Goal: Task Accomplishment & Management: Manage account settings

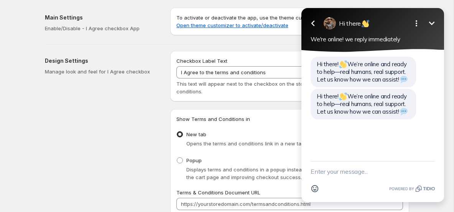
click at [433, 23] on icon "Minimize" at bounding box center [432, 22] width 6 height 3
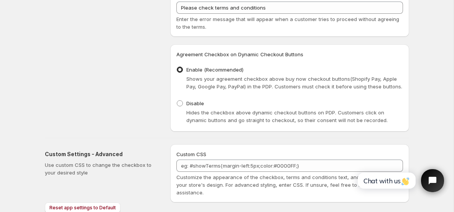
scroll to position [397, 0]
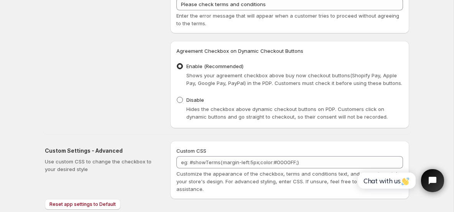
click at [180, 98] on span at bounding box center [180, 100] width 6 height 6
click at [177, 97] on input "Disable" at bounding box center [177, 97] width 0 height 0
radio input "true"
click at [180, 67] on span at bounding box center [180, 66] width 6 height 6
click at [177, 64] on input "Enable (Recommended)" at bounding box center [177, 63] width 0 height 0
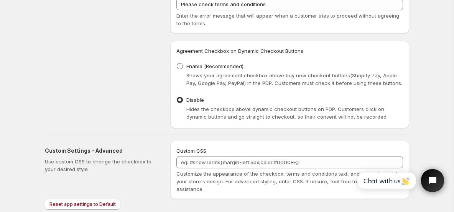
radio input "true"
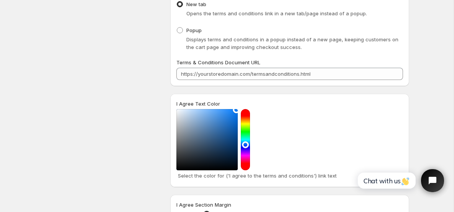
scroll to position [0, 0]
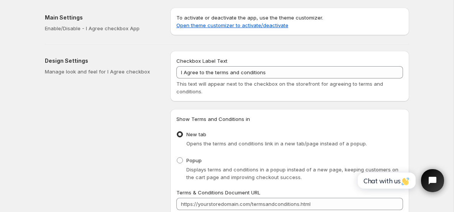
click at [96, 58] on h2 "Design Settings" at bounding box center [101, 61] width 113 height 8
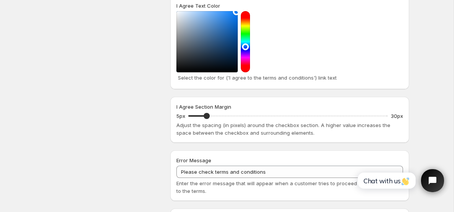
scroll to position [232, 0]
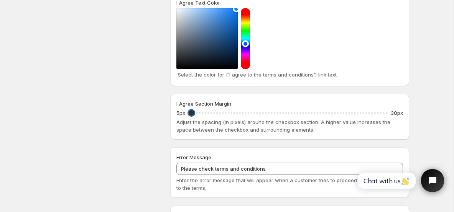
drag, startPoint x: 206, startPoint y: 114, endPoint x: 179, endPoint y: 114, distance: 26.5
type input "5"
click at [188, 114] on input "I Agree Section Margin" at bounding box center [287, 113] width 199 height 11
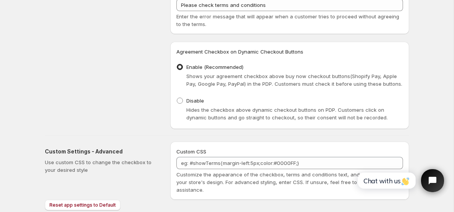
scroll to position [420, 0]
